Goal: Information Seeking & Learning: Learn about a topic

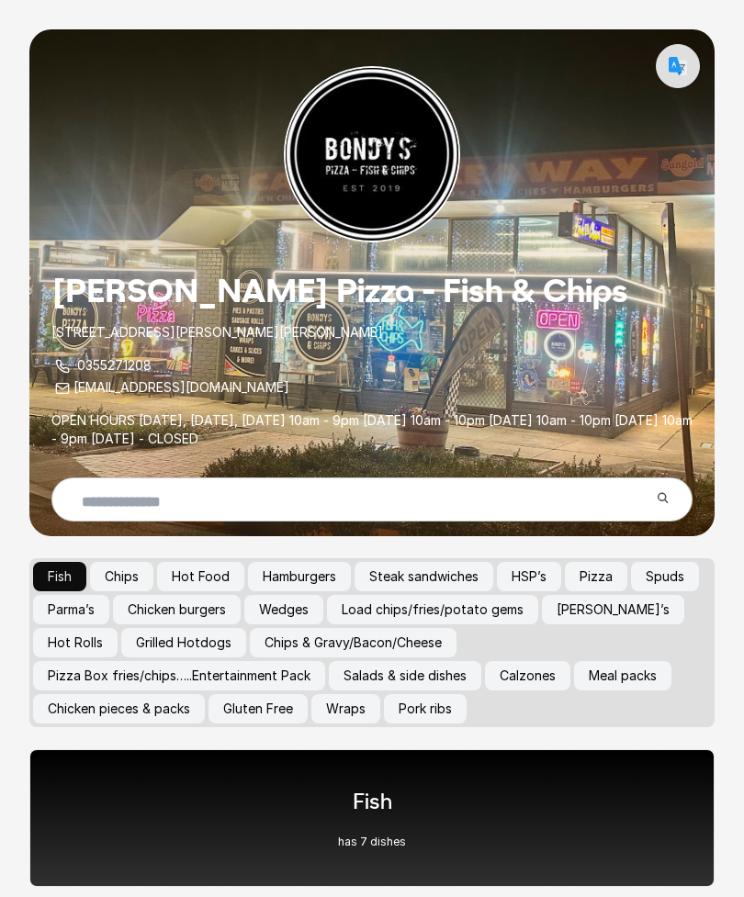
click at [325, 572] on button "Hamburgers" at bounding box center [299, 576] width 103 height 29
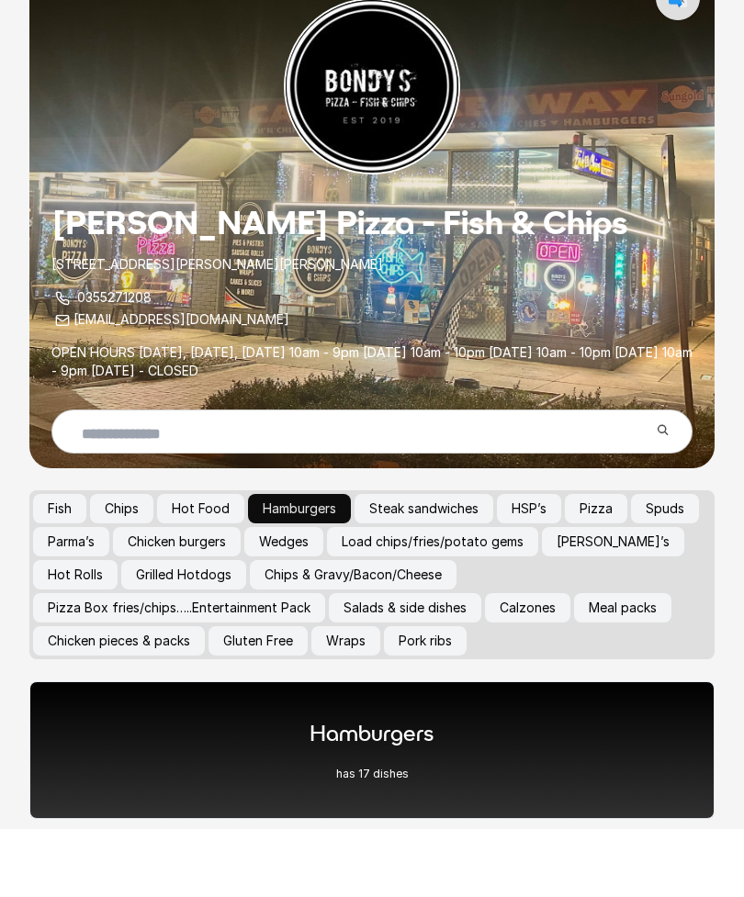
scroll to position [34, 0]
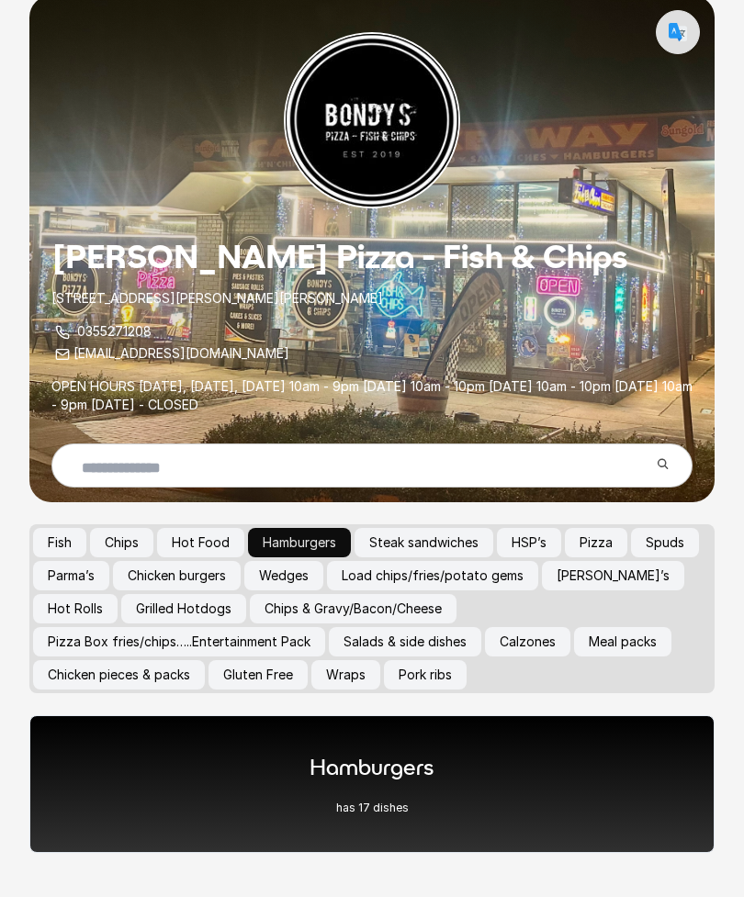
click at [448, 777] on div "Hamburgers has 17 dishes" at bounding box center [371, 784] width 685 height 138
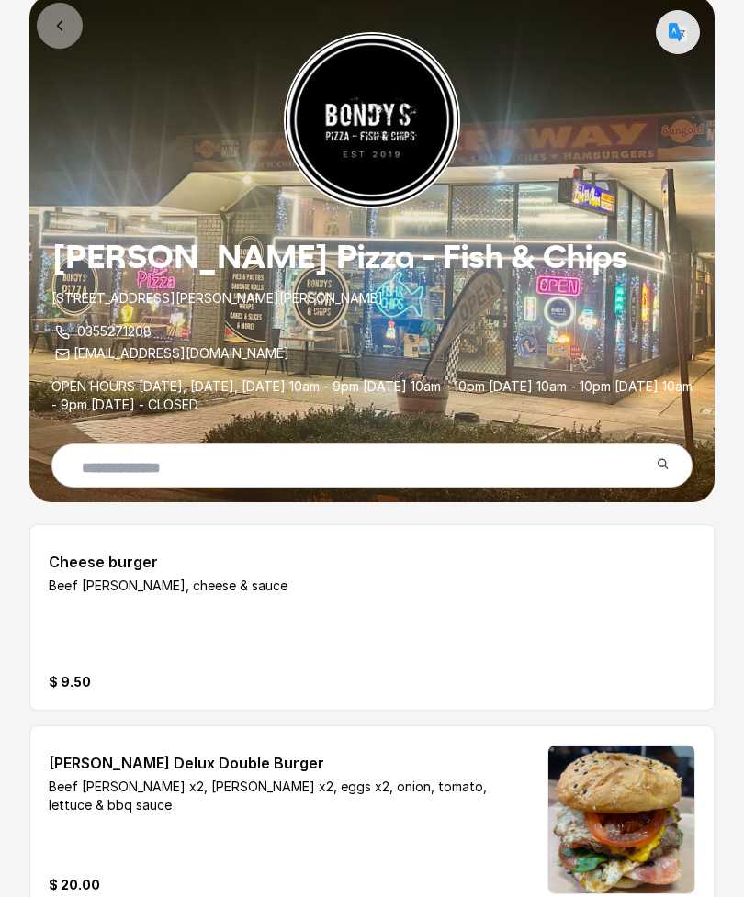
click at [73, 14] on link at bounding box center [60, 26] width 46 height 46
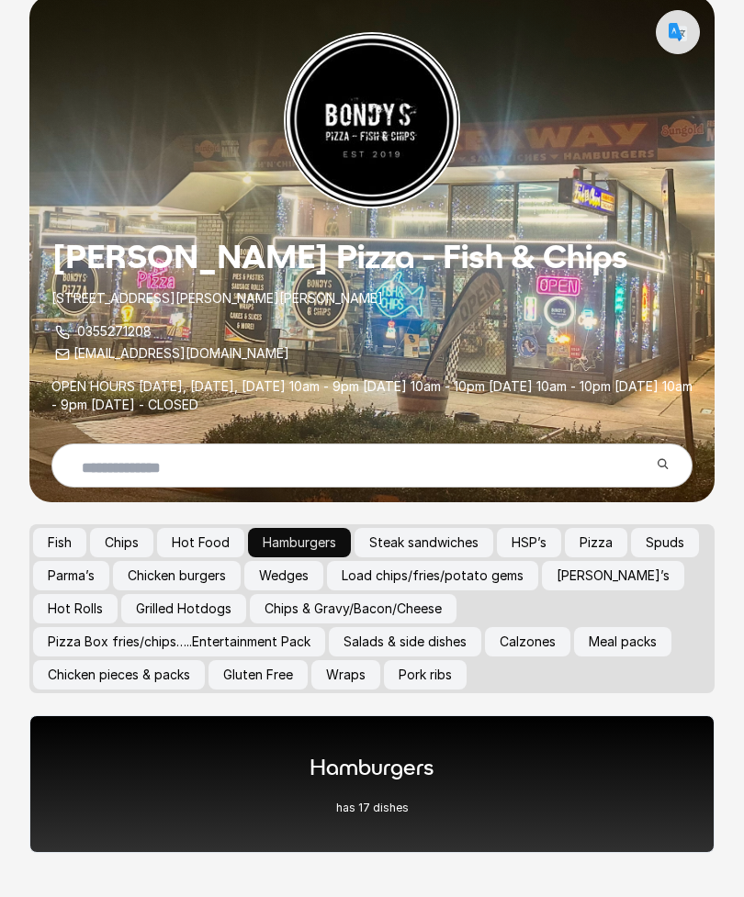
click at [554, 538] on button "HSP’s" at bounding box center [529, 542] width 64 height 29
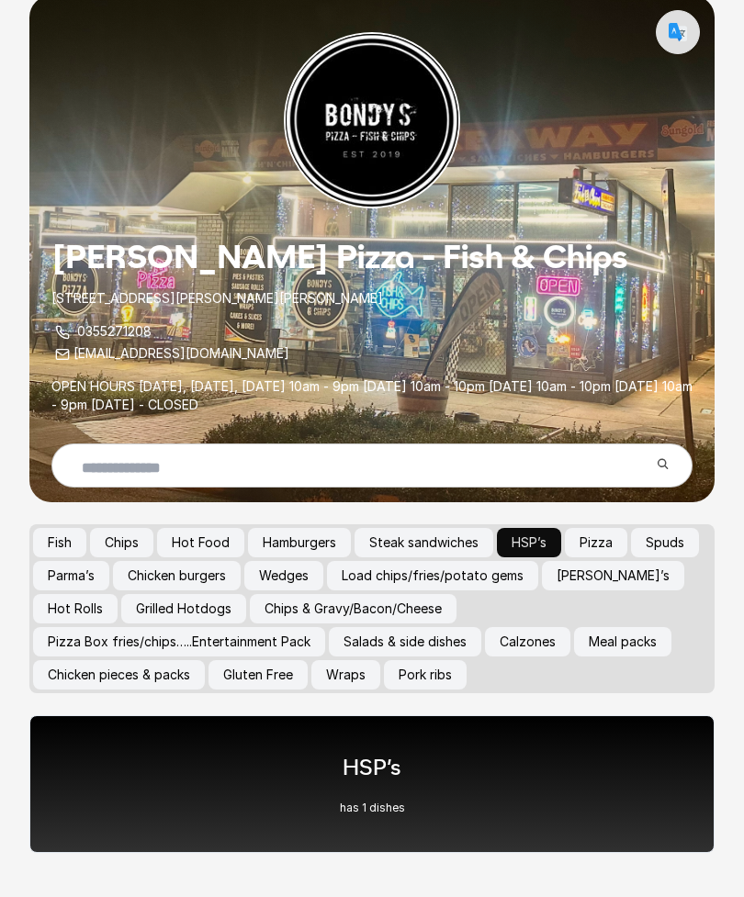
click at [526, 801] on div "HSP’s has 1 dishes" at bounding box center [371, 784] width 685 height 138
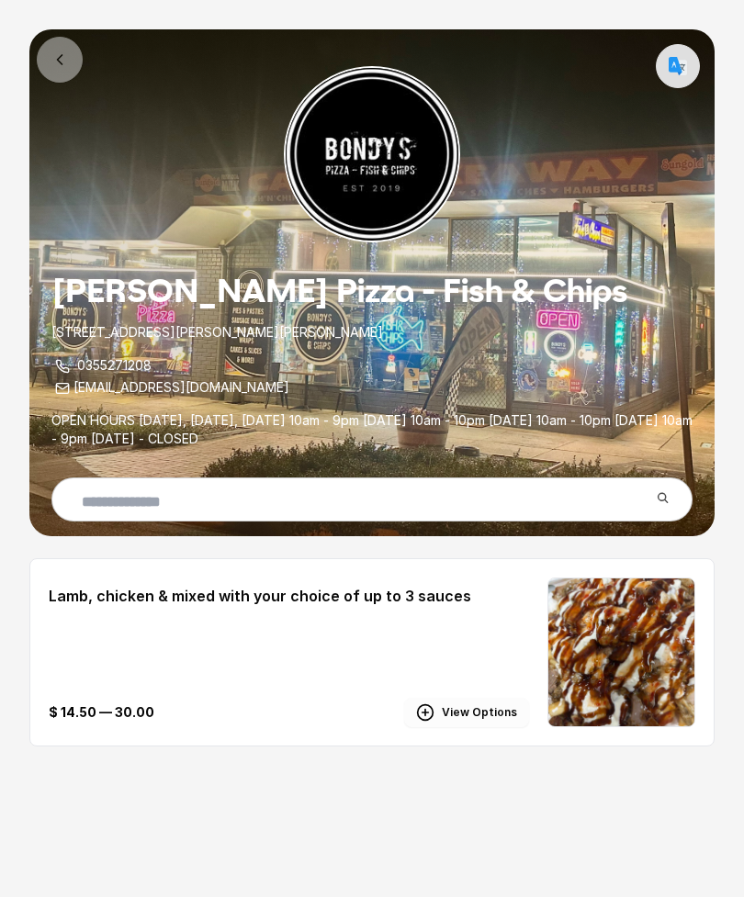
click at [491, 712] on button "View Options" at bounding box center [466, 712] width 125 height 29
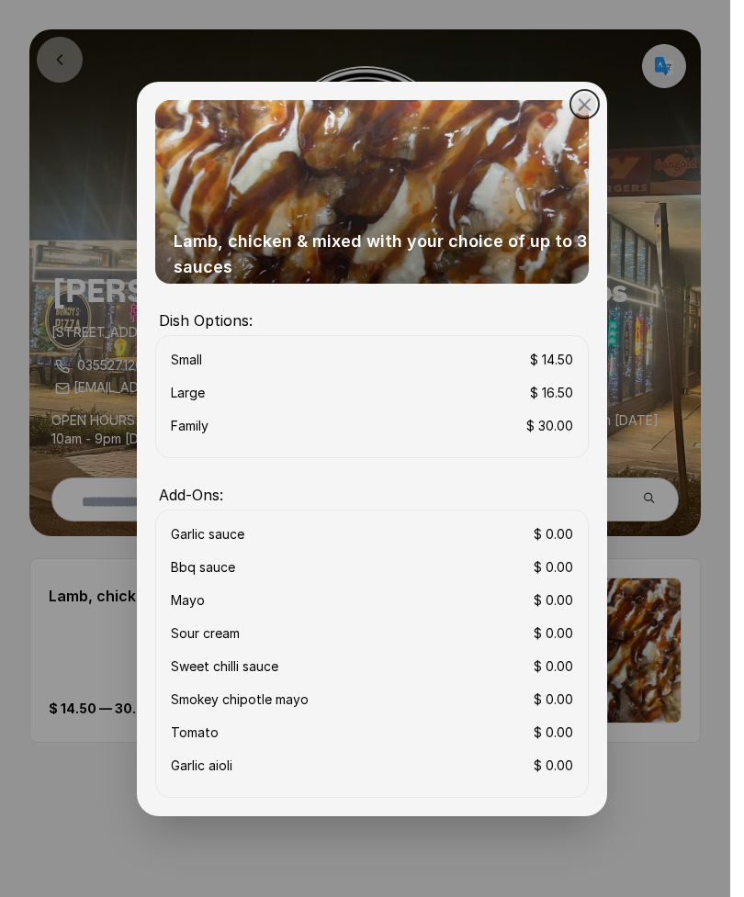
click at [593, 111] on button "close" at bounding box center [372, 448] width 744 height 897
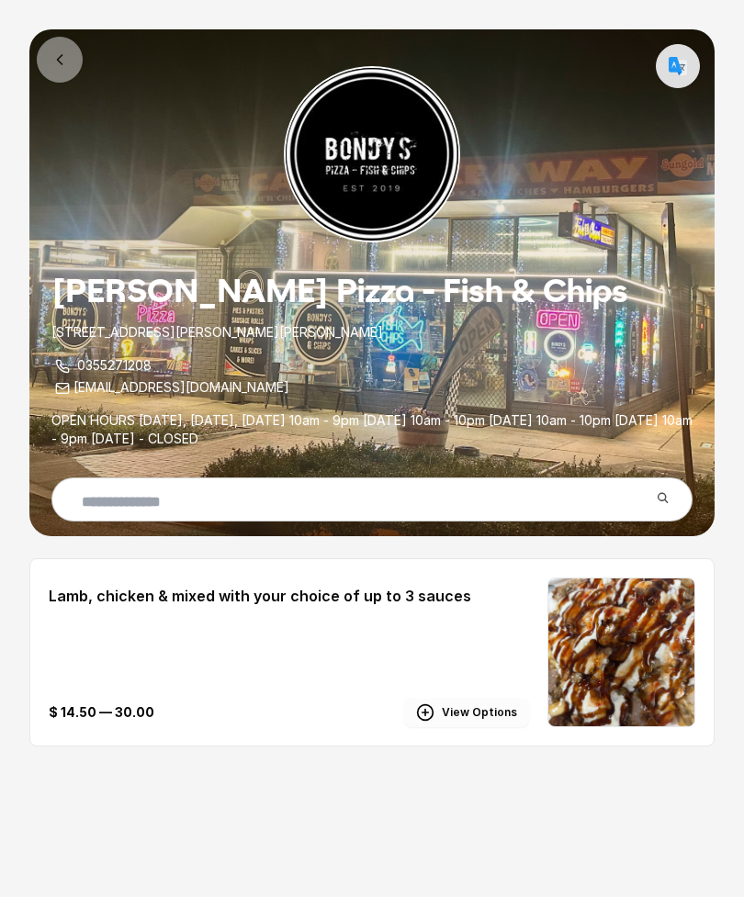
click at [62, 49] on link at bounding box center [60, 60] width 46 height 46
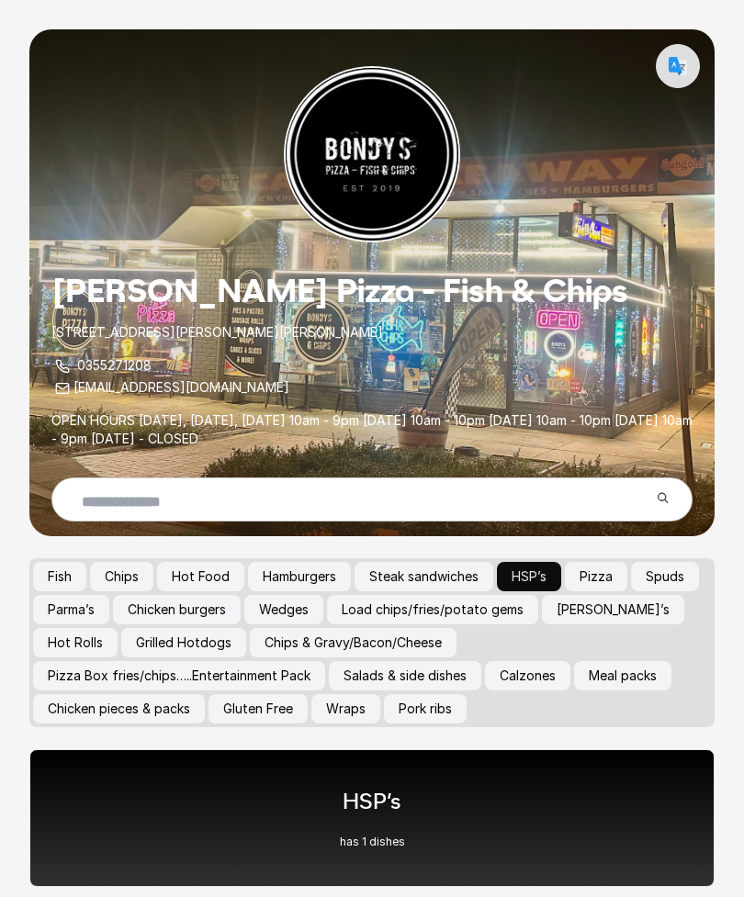
click at [62, 47] on div "[PERSON_NAME] Pizza - Fish & Chips [STREET_ADDRESS][PERSON_NAME][PERSON_NAME] 0…" at bounding box center [371, 282] width 685 height 507
click at [499, 616] on button "Load chips/fries/potato gems" at bounding box center [432, 609] width 211 height 29
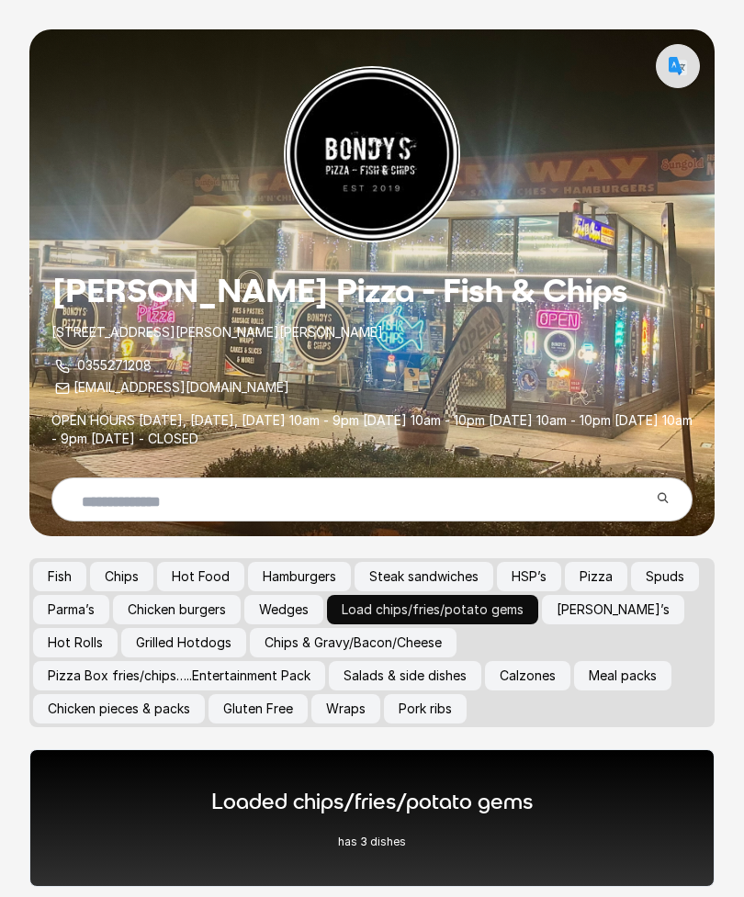
click at [511, 829] on div "Loaded chips/fries/potato gems has 3 dishes" at bounding box center [372, 818] width 322 height 62
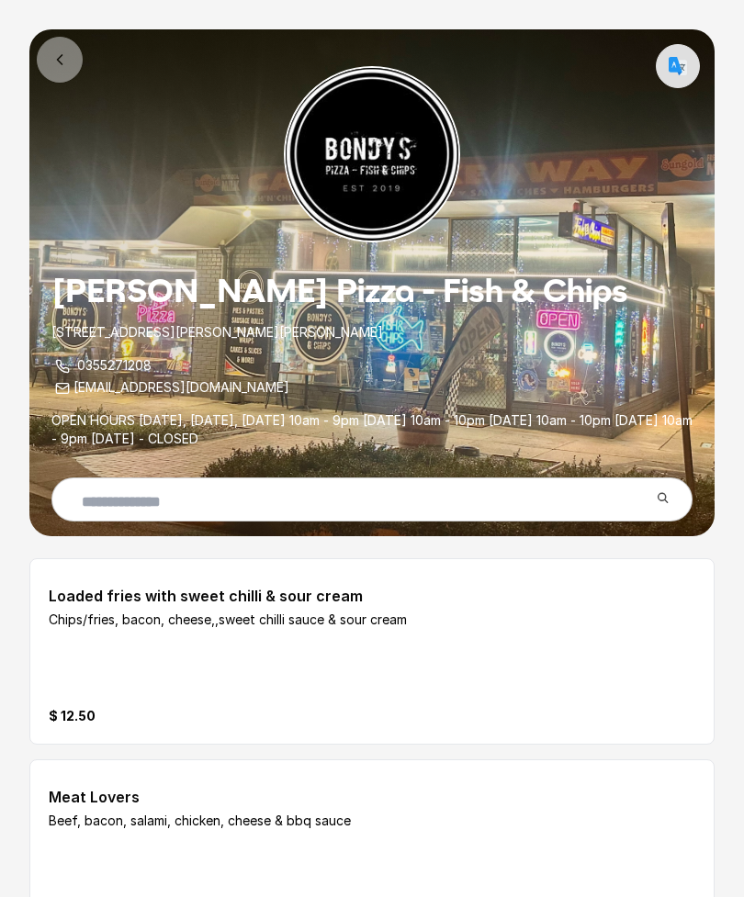
click at [60, 66] on icon at bounding box center [60, 60] width 18 height 18
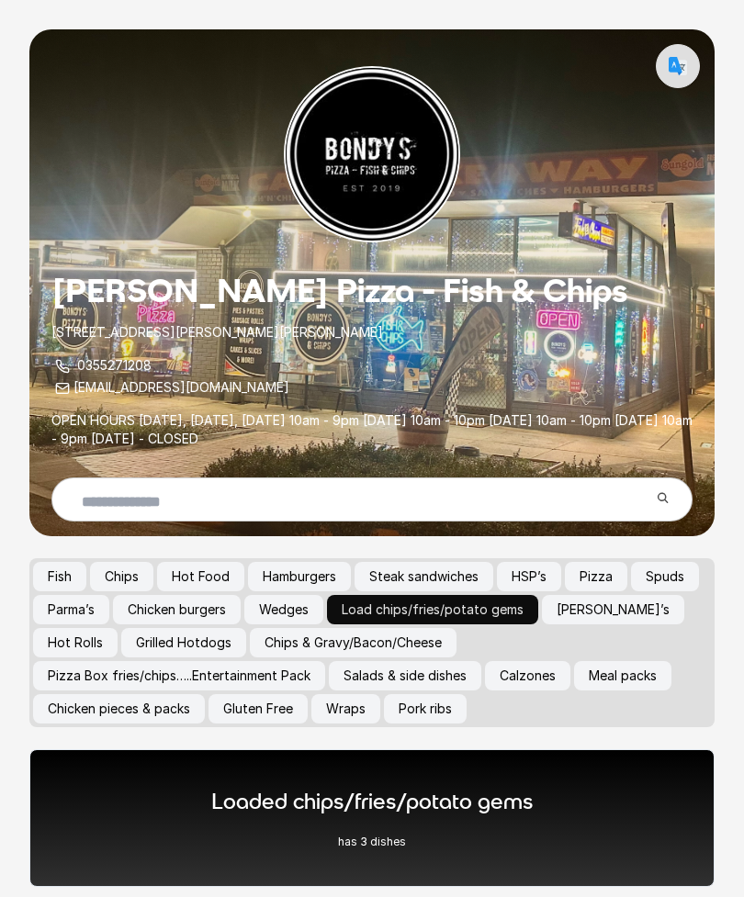
click at [612, 610] on button "[PERSON_NAME]’s" at bounding box center [613, 609] width 142 height 29
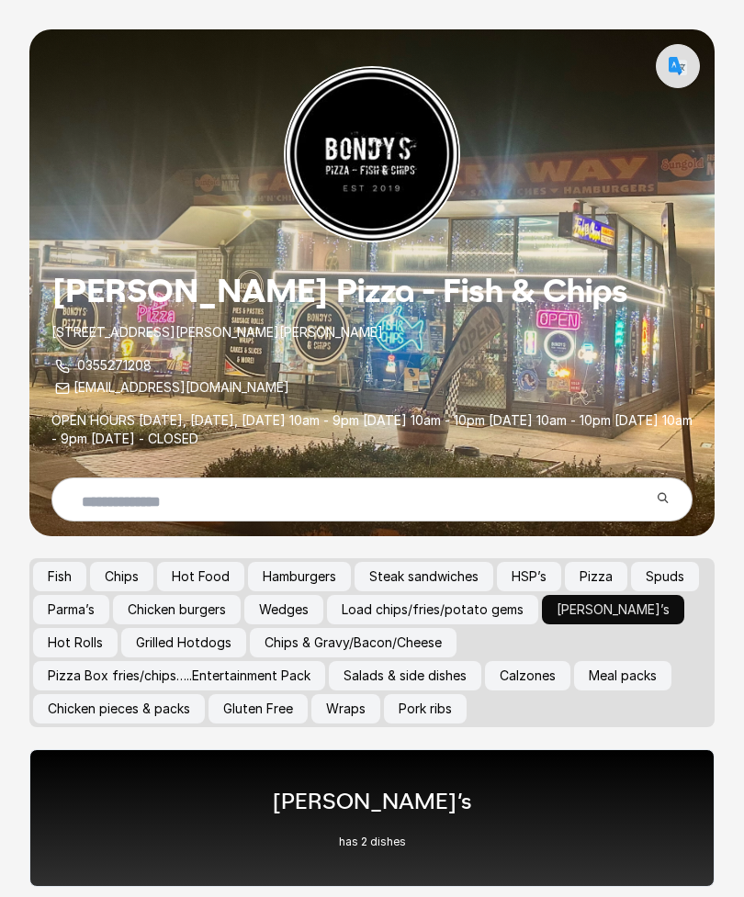
click at [533, 810] on div "[PERSON_NAME]’s has 2 dishes" at bounding box center [371, 818] width 685 height 138
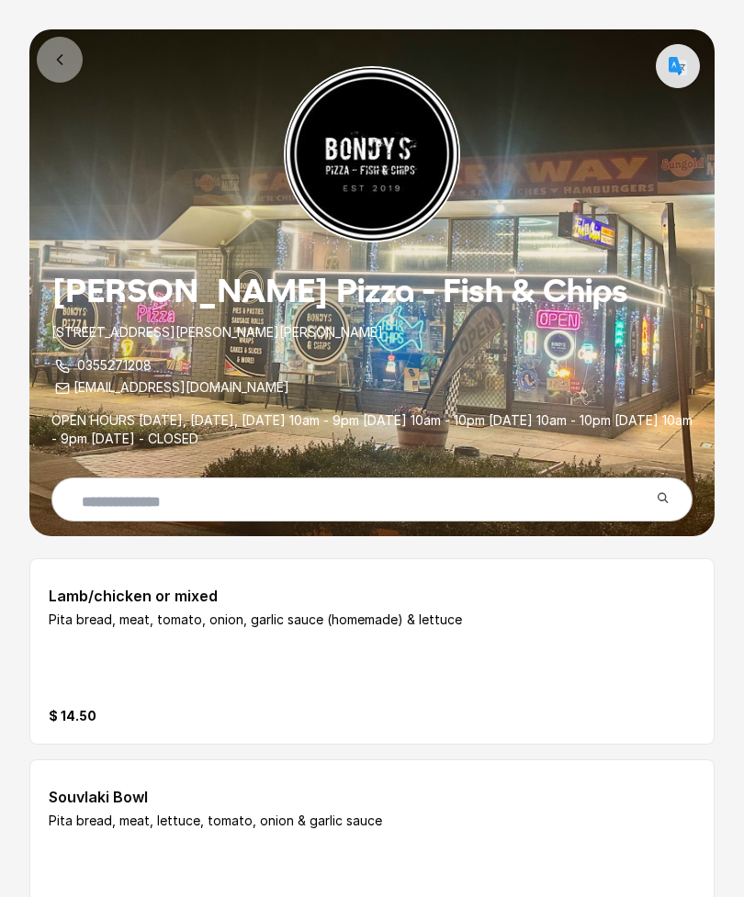
click at [60, 66] on icon at bounding box center [60, 60] width 18 height 18
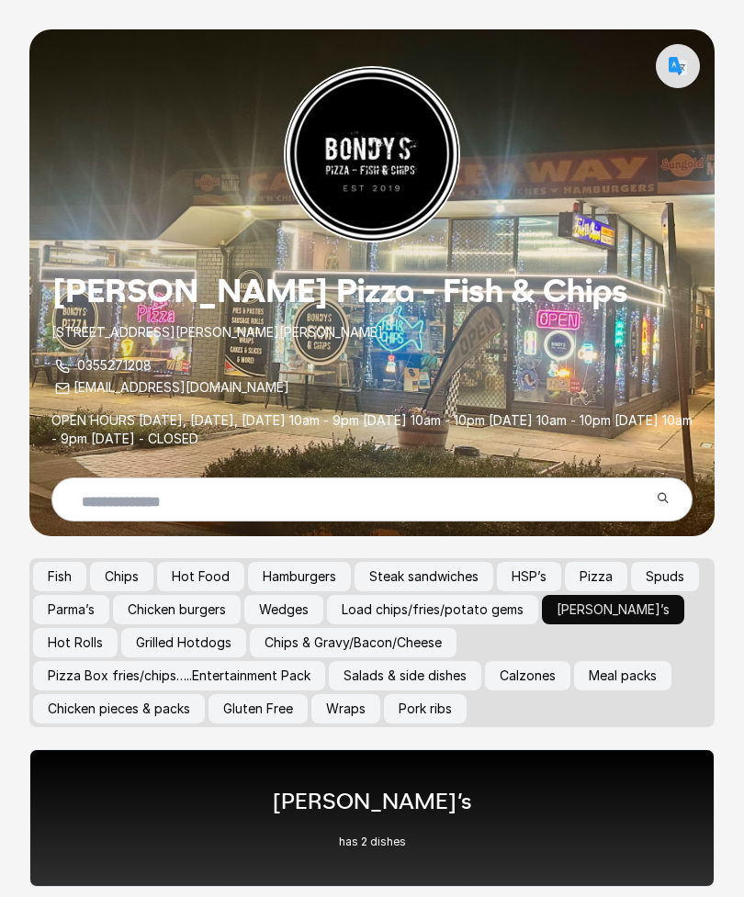
click at [603, 569] on button "Pizza" at bounding box center [596, 576] width 62 height 29
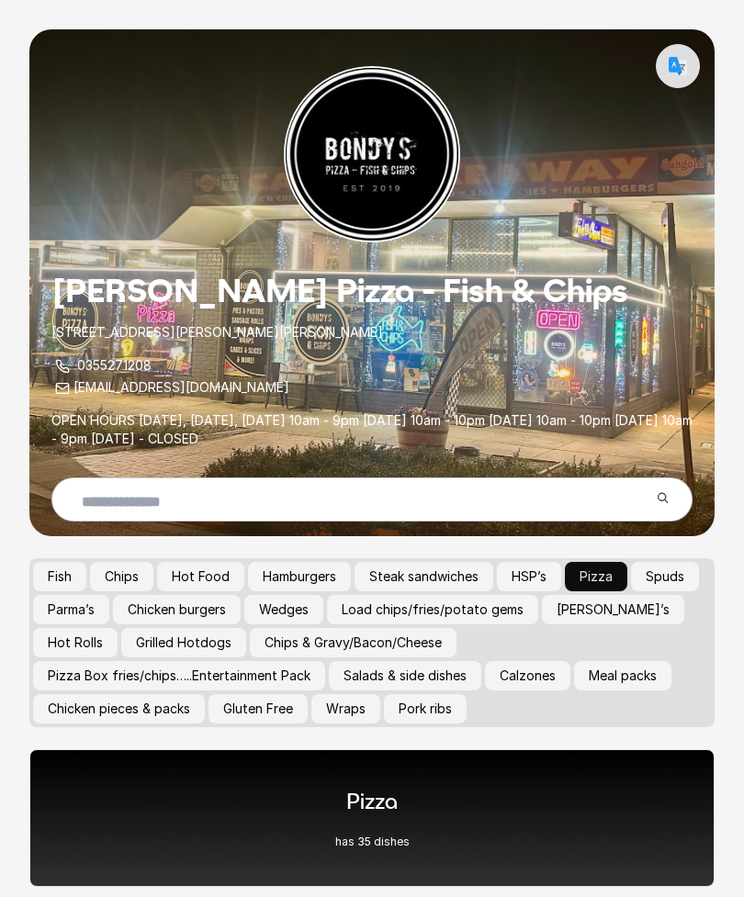
click at [433, 817] on div "Pizza has 35 dishes" at bounding box center [371, 818] width 685 height 138
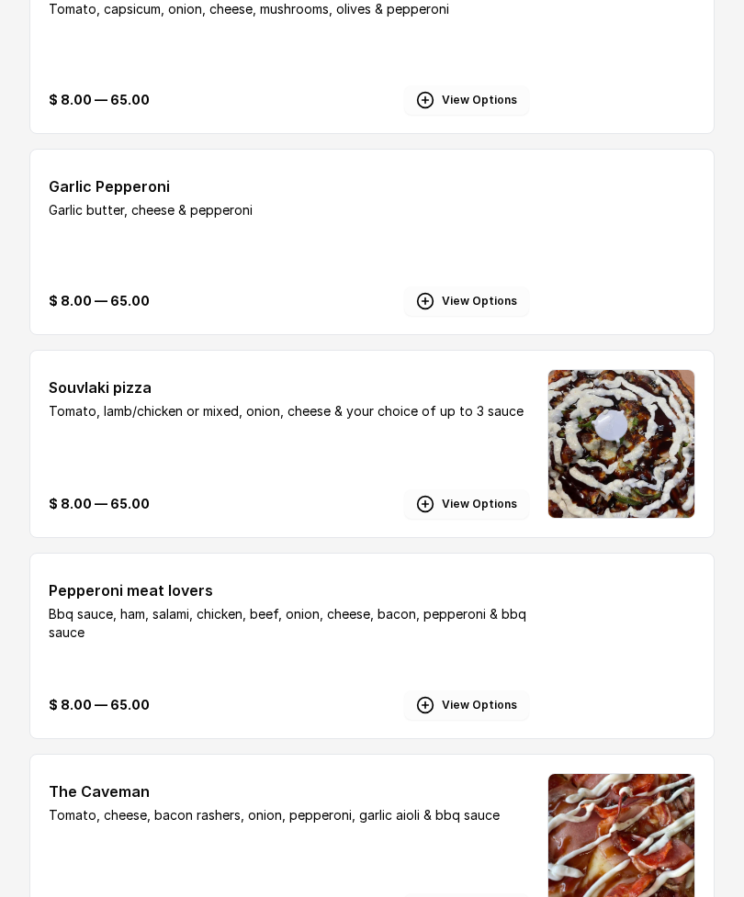
scroll to position [5852, 0]
click at [489, 510] on button "View Options" at bounding box center [466, 503] width 125 height 29
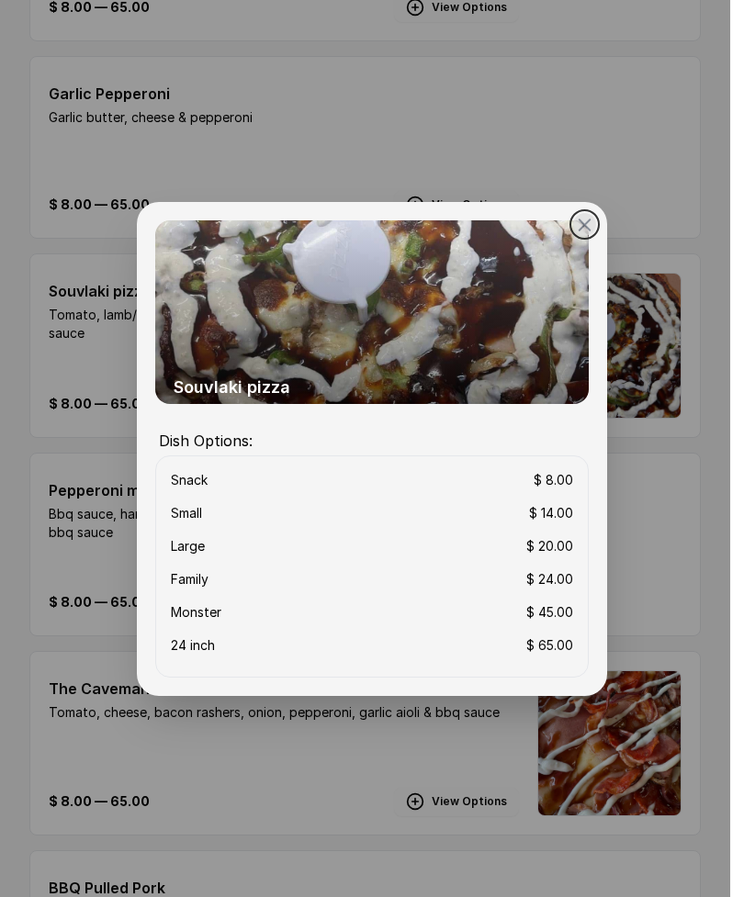
click at [683, 265] on button "close" at bounding box center [372, 448] width 744 height 897
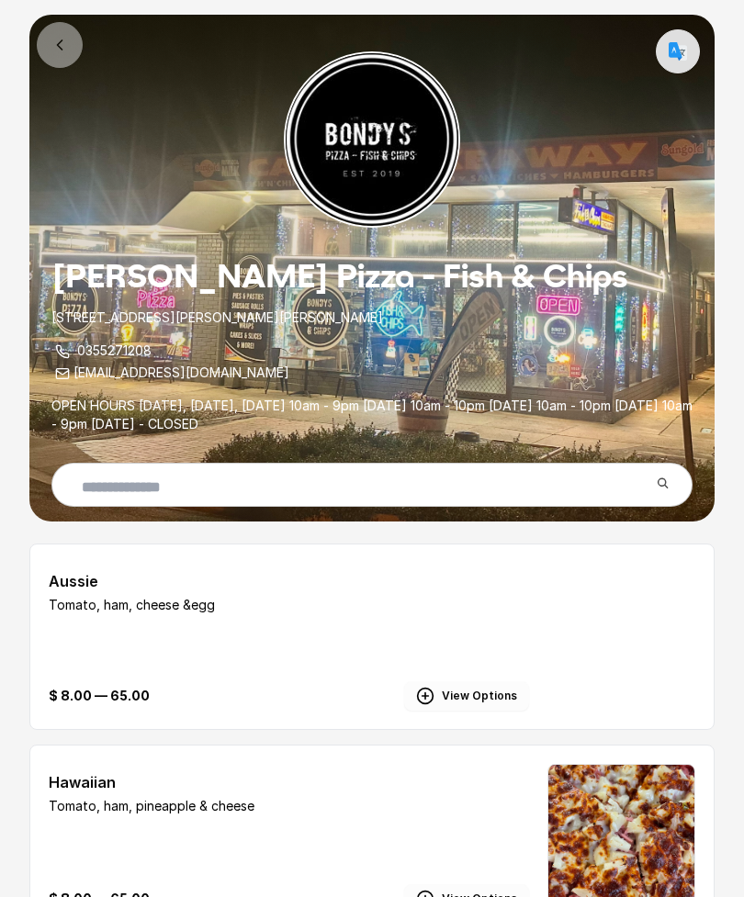
scroll to position [0, 0]
